Goal: Information Seeking & Learning: Learn about a topic

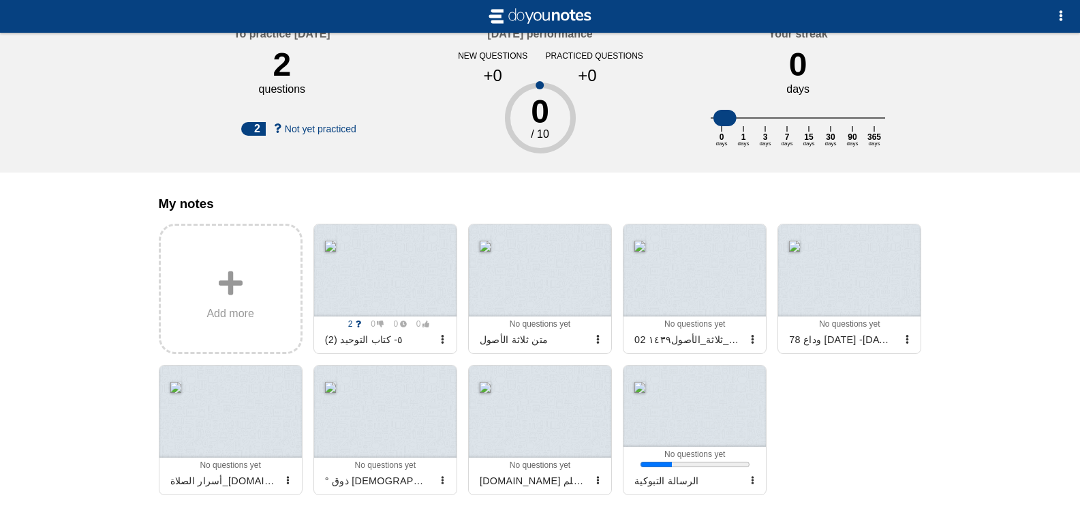
scroll to position [23, 0]
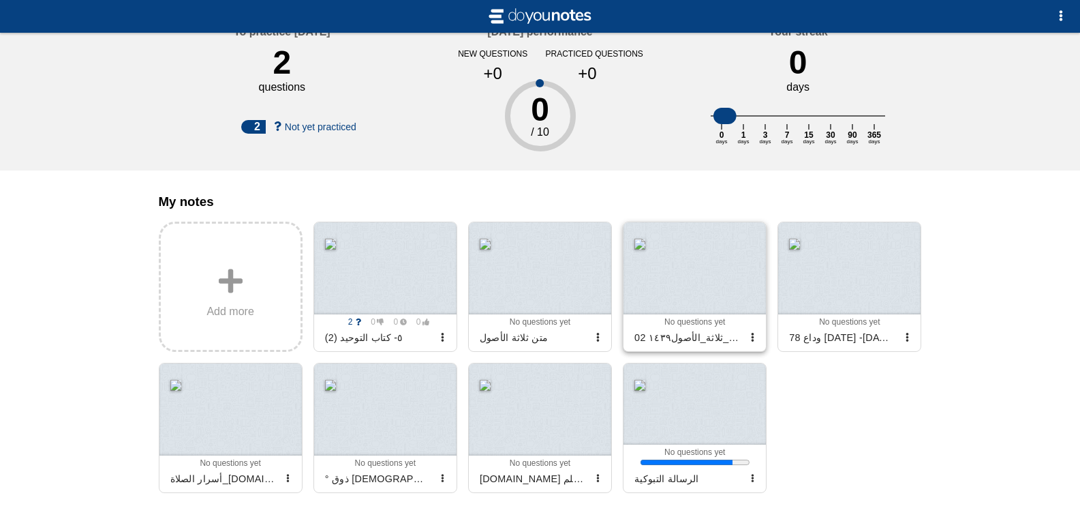
click at [690, 307] on div at bounding box center [695, 268] width 142 height 92
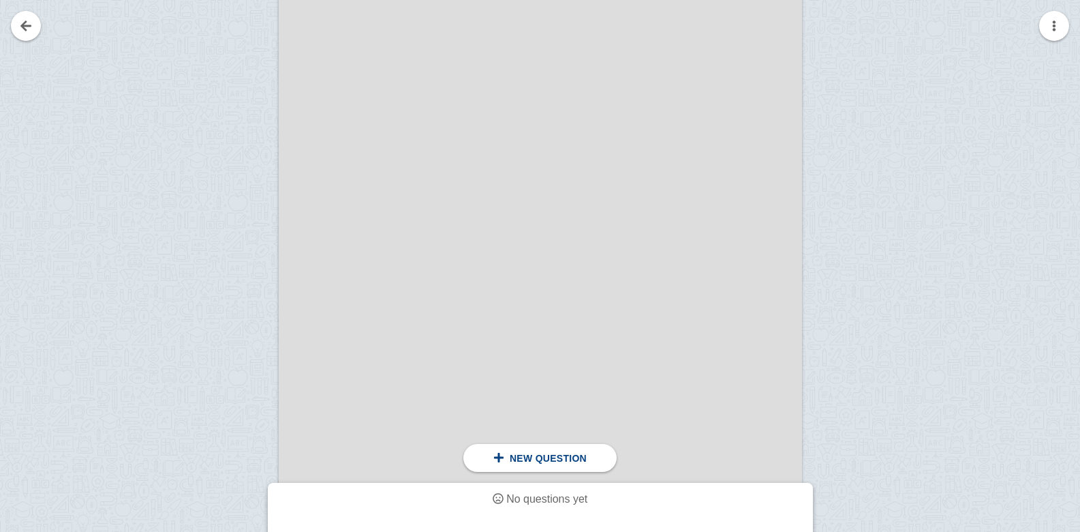
scroll to position [2704, 0]
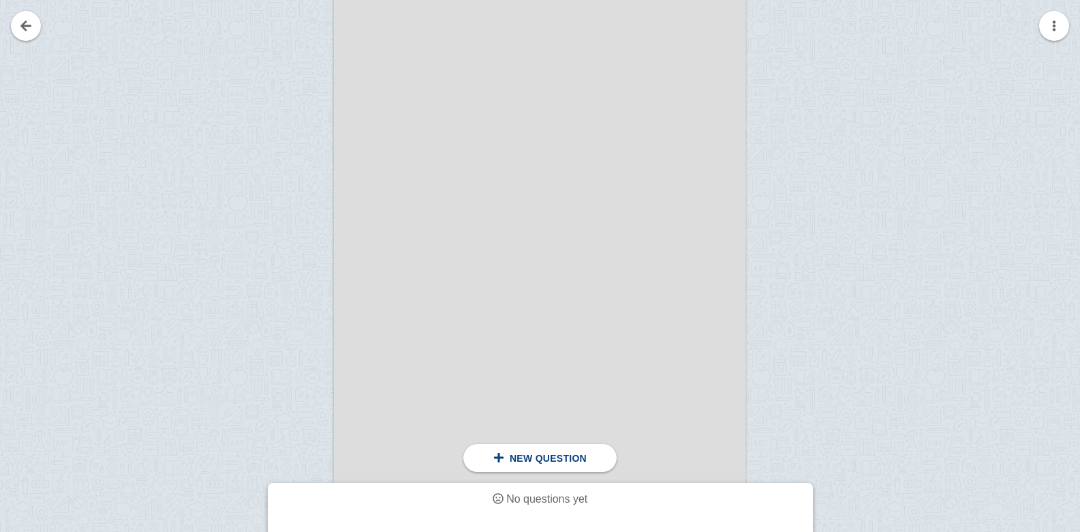
scroll to position [2107, 0]
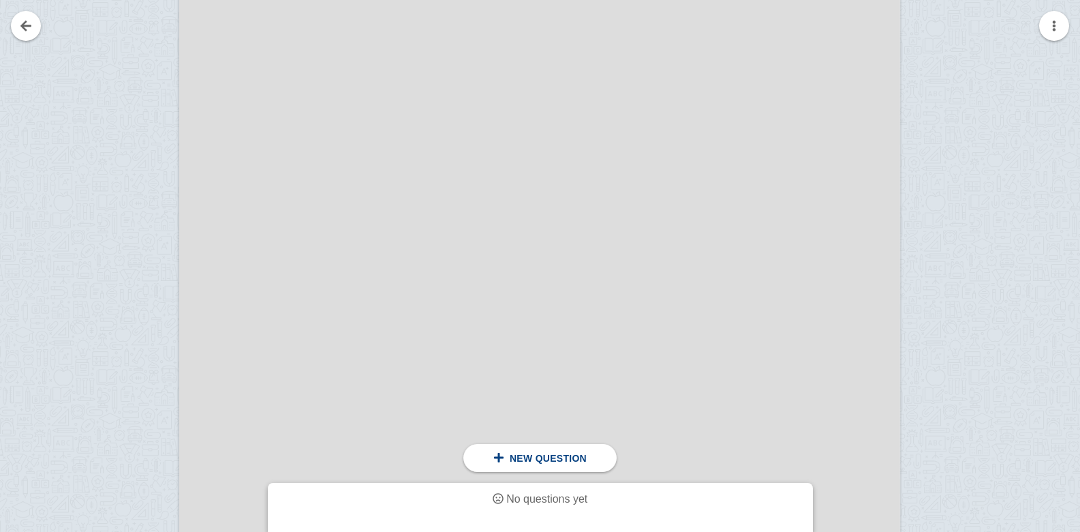
scroll to position [3880, 0]
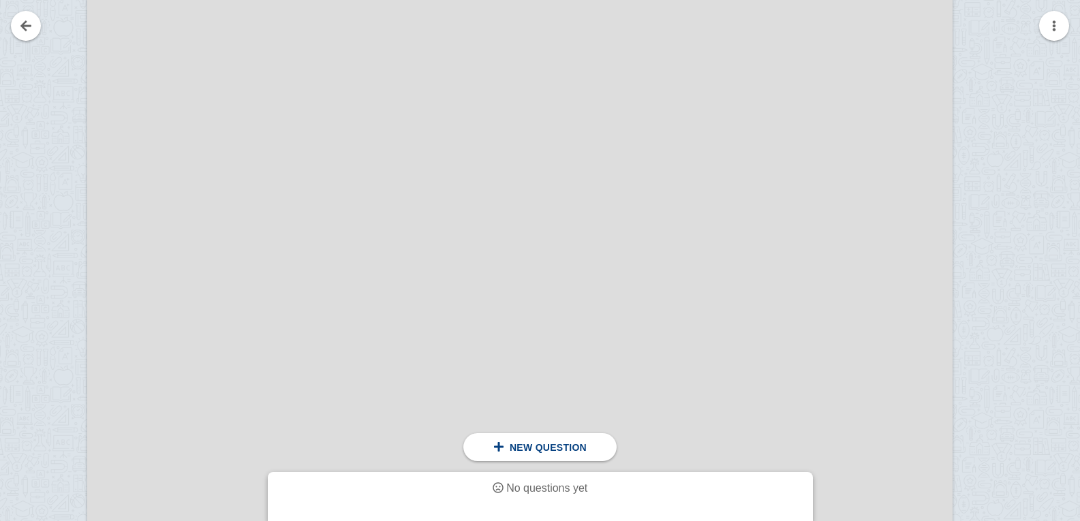
scroll to position [4848, 44]
click at [831, 188] on div at bounding box center [520, 7] width 866 height 1225
